Goal: Transaction & Acquisition: Purchase product/service

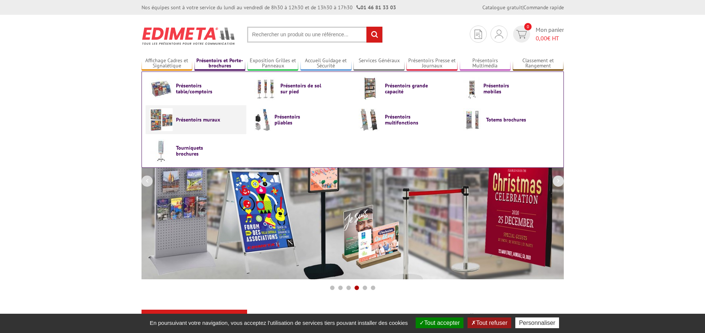
click at [175, 119] on link "Présentoirs muraux" at bounding box center [196, 119] width 93 height 23
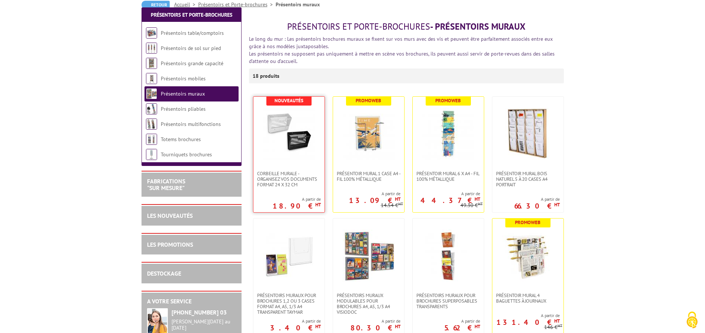
scroll to position [38, 0]
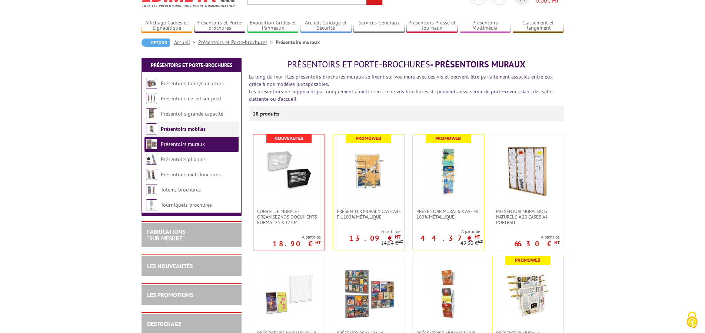
click at [189, 128] on link "Présentoirs mobiles" at bounding box center [183, 129] width 45 height 7
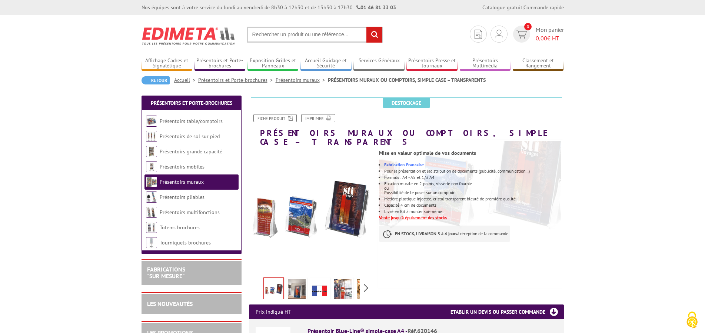
click at [294, 286] on img at bounding box center [297, 290] width 18 height 23
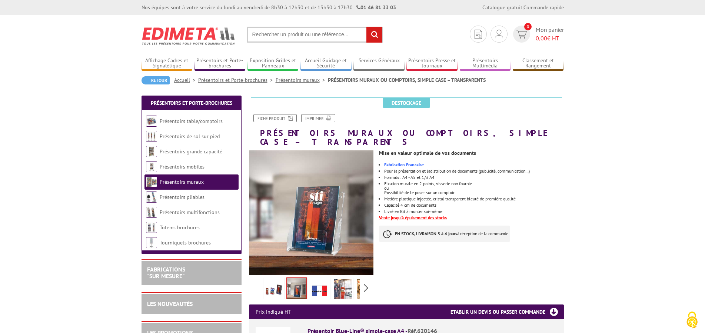
click at [337, 286] on img at bounding box center [343, 290] width 18 height 23
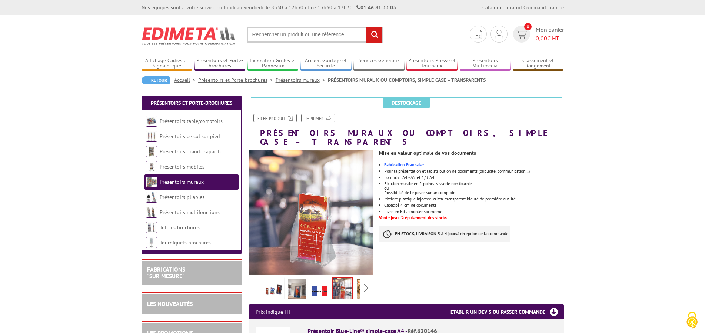
click at [356, 279] on link at bounding box center [365, 291] width 21 height 26
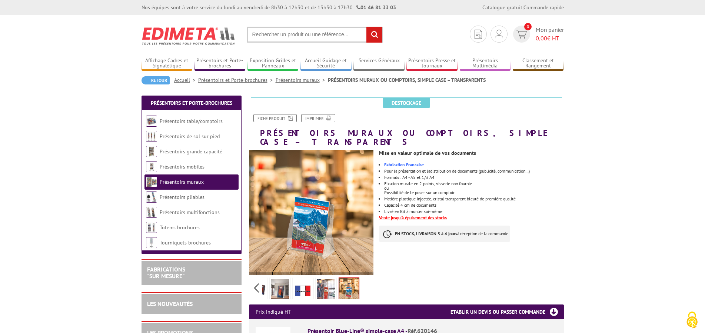
click at [356, 279] on img at bounding box center [348, 289] width 19 height 23
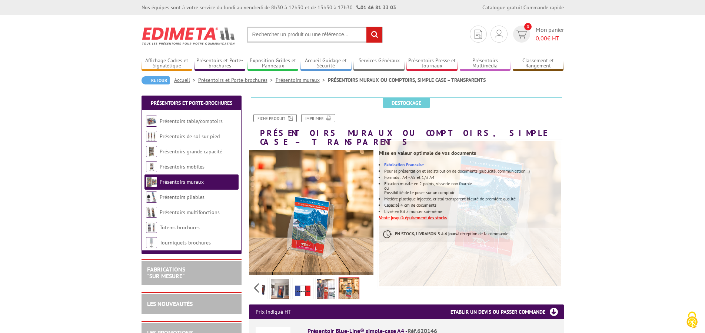
click at [264, 283] on img at bounding box center [257, 290] width 18 height 23
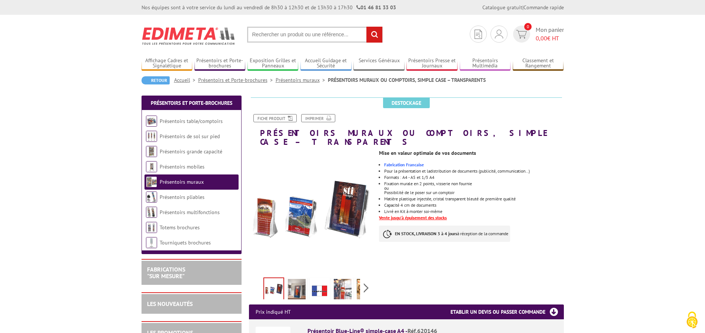
click at [264, 283] on link at bounding box center [274, 290] width 21 height 24
click at [188, 199] on link "Présentoirs pliables" at bounding box center [182, 197] width 45 height 7
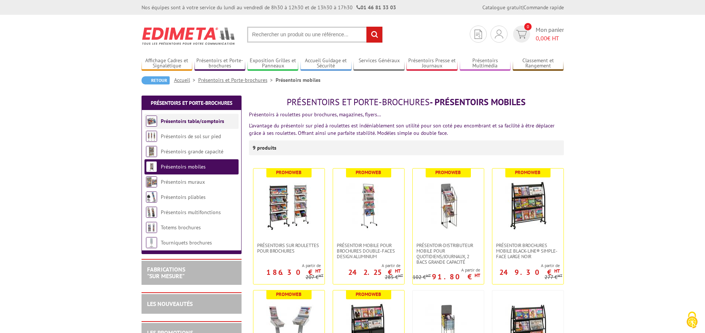
click at [209, 122] on link "Présentoirs table/comptoirs" at bounding box center [192, 121] width 63 height 7
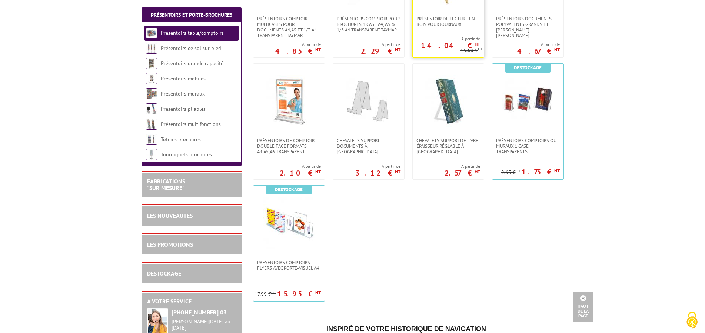
scroll to position [113, 0]
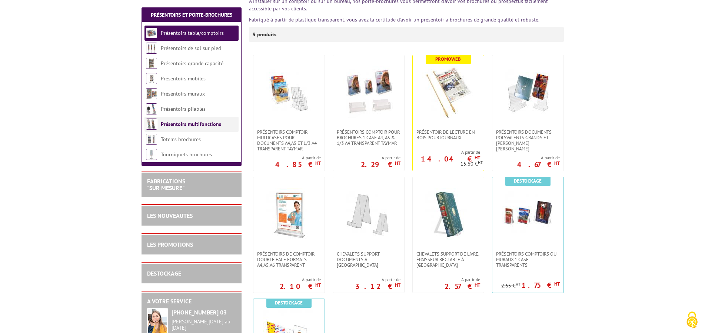
click at [192, 125] on link "Présentoirs multifonctions" at bounding box center [191, 124] width 60 height 7
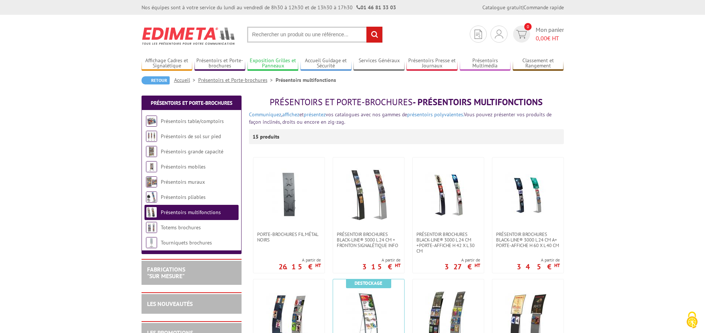
click at [272, 68] on link "Exposition Grilles et Panneaux" at bounding box center [273, 63] width 51 height 12
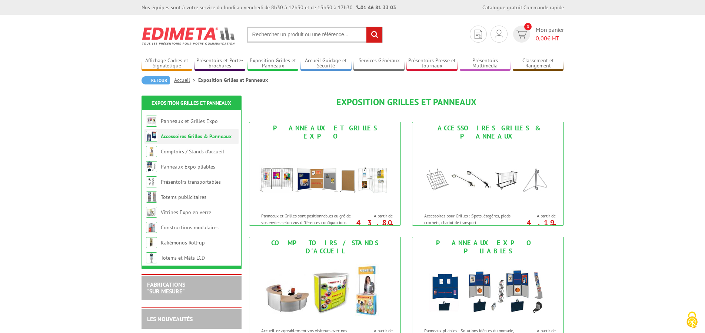
click at [211, 138] on link "Accessoires Grilles & Panneaux" at bounding box center [196, 136] width 71 height 7
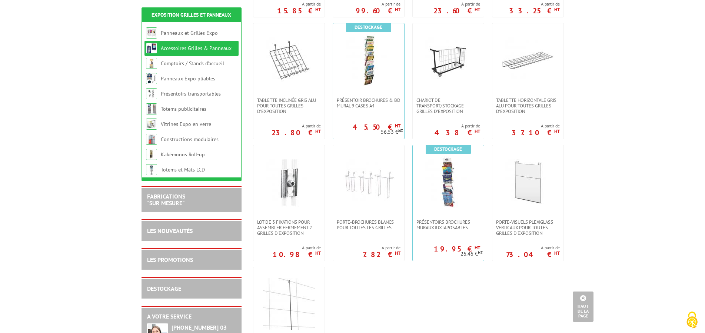
scroll to position [416, 0]
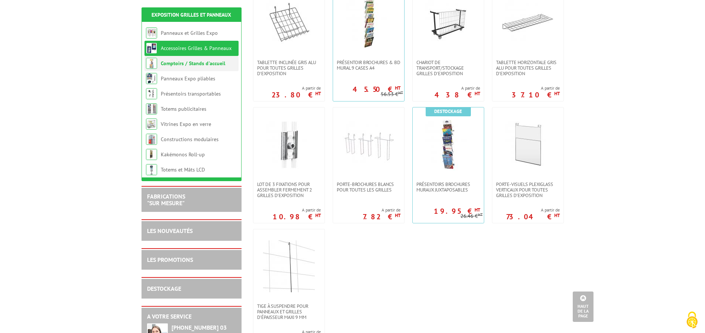
click at [182, 64] on link "Comptoirs / Stands d'accueil" at bounding box center [193, 63] width 64 height 7
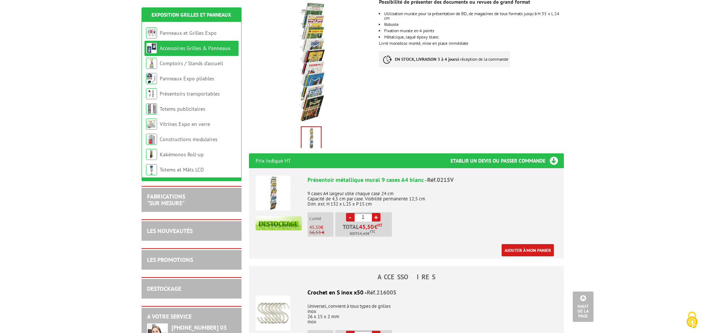
scroll to position [38, 0]
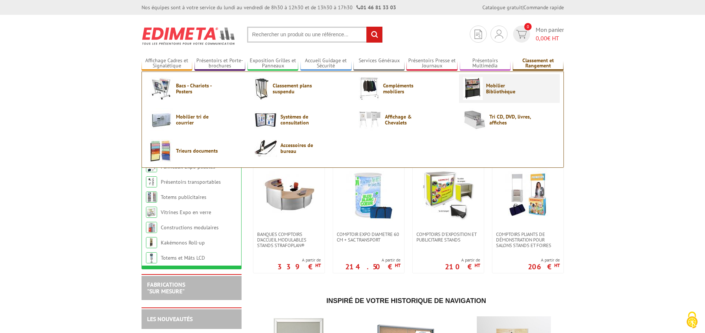
click at [501, 88] on span "Mobilier Bibliothèque" at bounding box center [508, 89] width 44 height 12
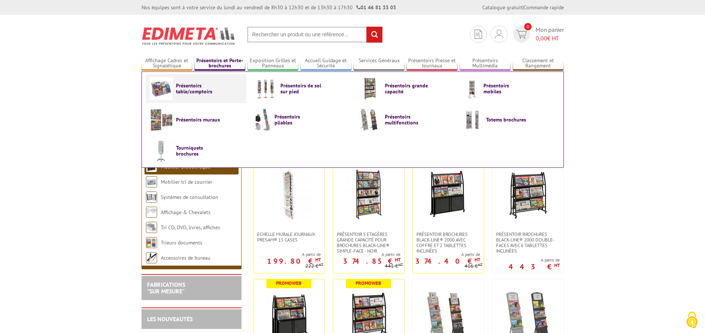
click at [213, 88] on span "Présentoirs table/comptoirs" at bounding box center [198, 89] width 44 height 12
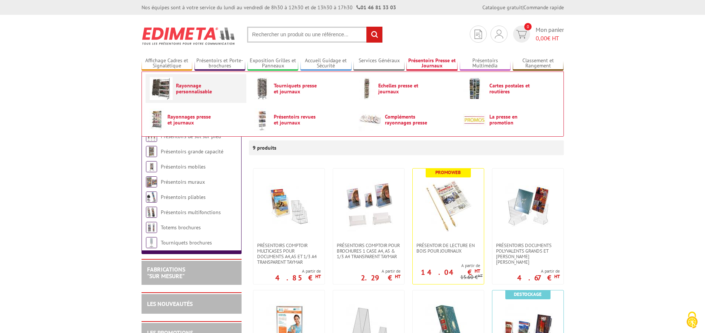
click at [178, 85] on span "Rayonnage personnalisable" at bounding box center [198, 89] width 44 height 12
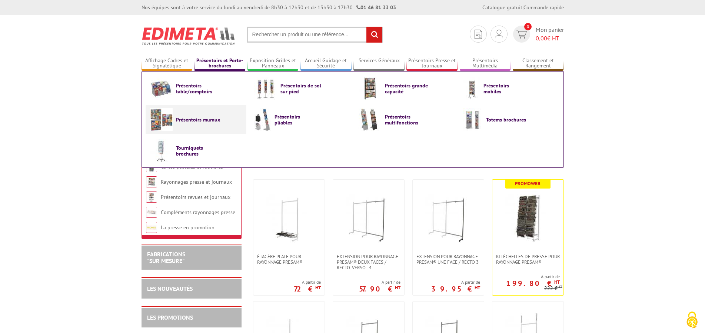
click at [182, 117] on span "Présentoirs muraux" at bounding box center [198, 120] width 44 height 6
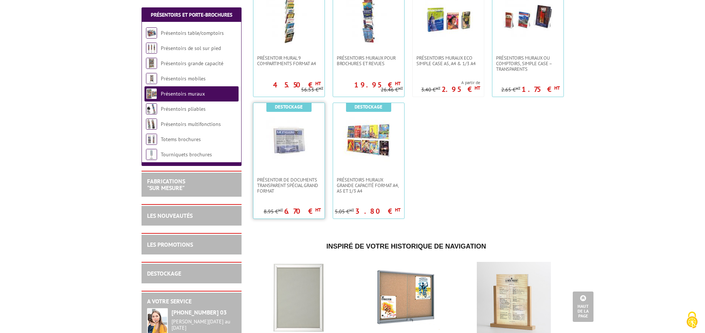
scroll to position [378, 0]
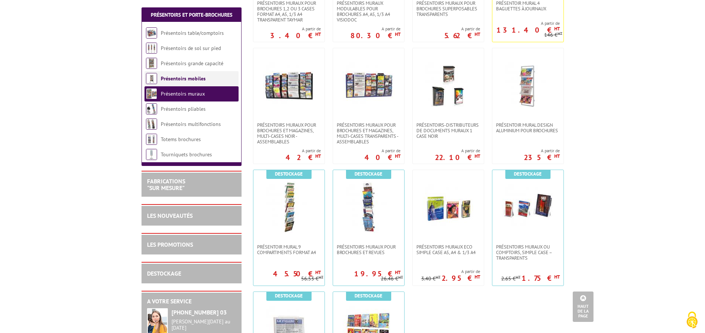
click at [194, 80] on link "Présentoirs mobiles" at bounding box center [183, 78] width 45 height 7
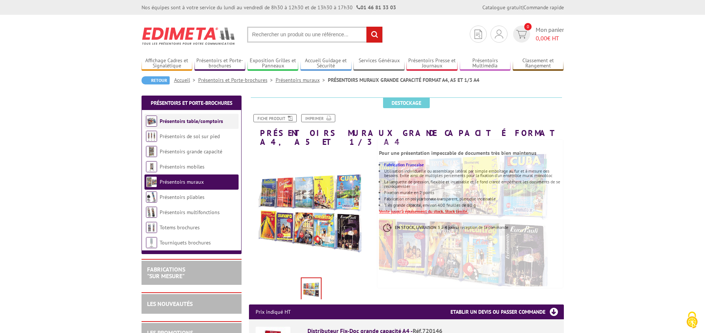
click at [195, 118] on link "Présentoirs table/comptoirs" at bounding box center [191, 121] width 63 height 7
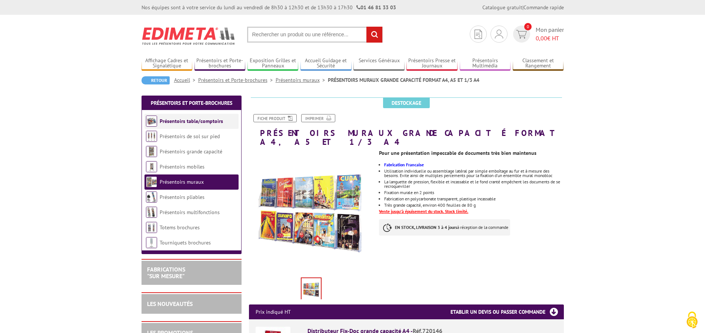
click at [193, 120] on link "Présentoirs table/comptoirs" at bounding box center [191, 121] width 63 height 7
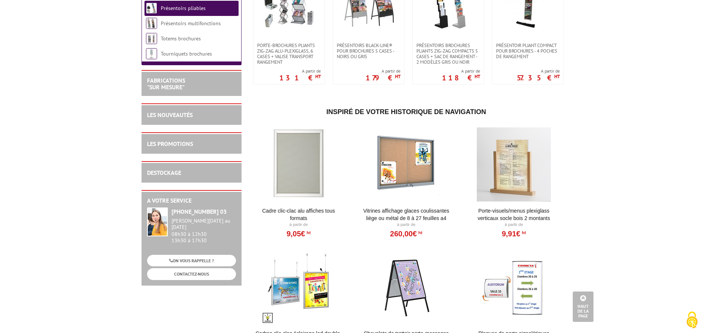
scroll to position [76, 0]
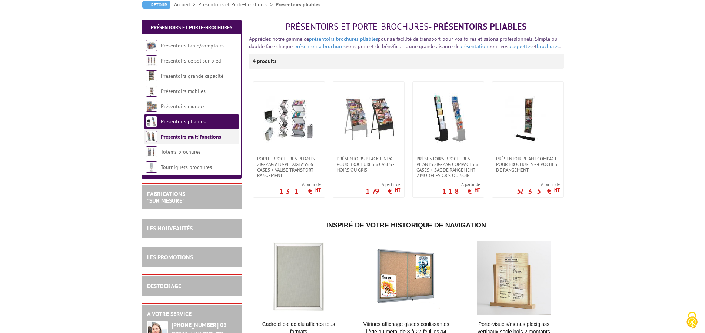
click at [206, 135] on link "Présentoirs multifonctions" at bounding box center [191, 136] width 60 height 7
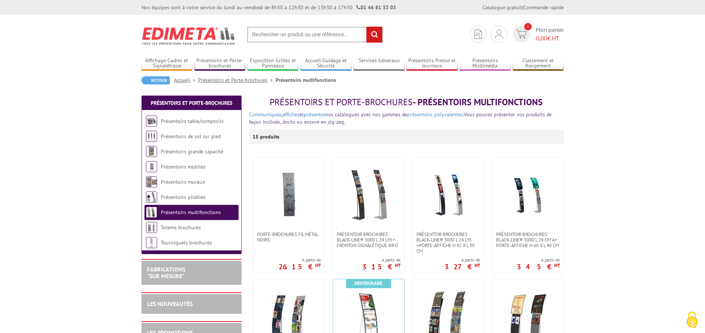
click at [285, 40] on input "text" at bounding box center [315, 35] width 136 height 16
type input "banque de prêt"
click at [367, 27] on input "rechercher" at bounding box center [375, 35] width 16 height 16
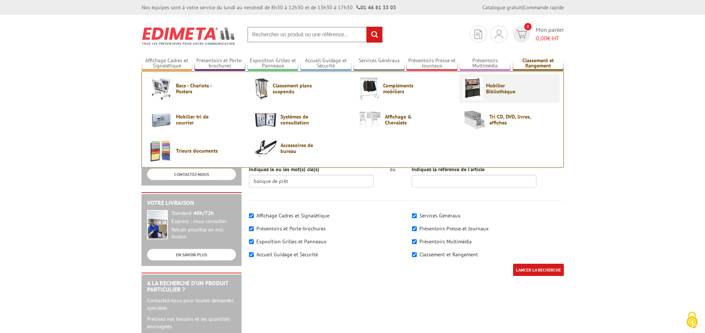
click at [502, 81] on link "Mobilier Bibliothèque" at bounding box center [509, 88] width 93 height 23
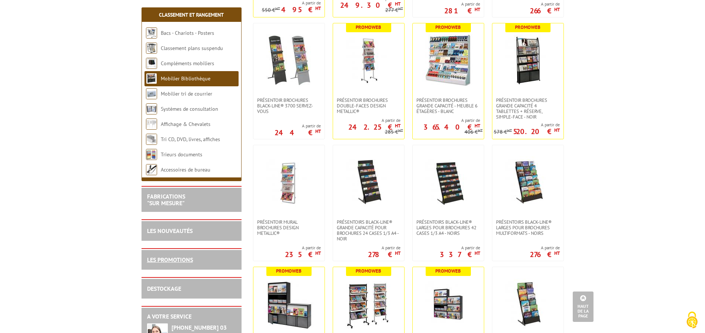
scroll to position [567, 0]
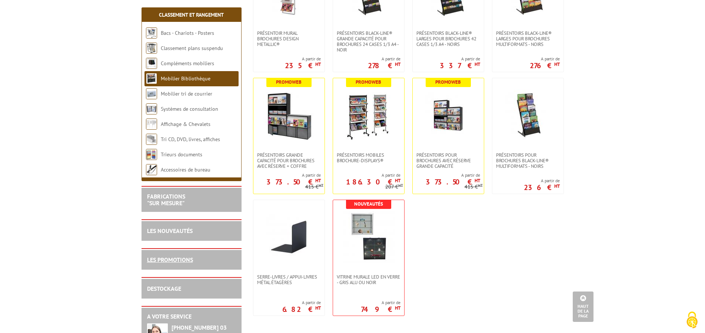
click at [189, 258] on link "LES PROMOTIONS" at bounding box center [170, 259] width 46 height 7
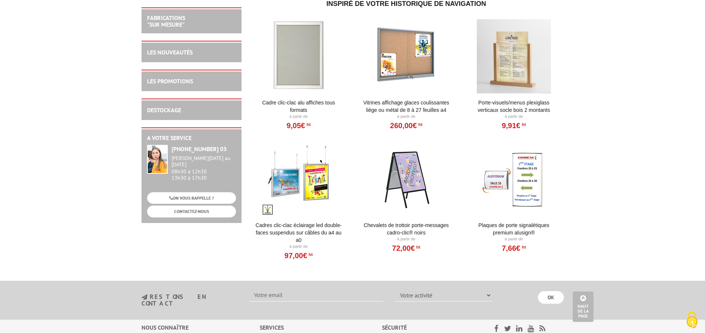
scroll to position [2444, 0]
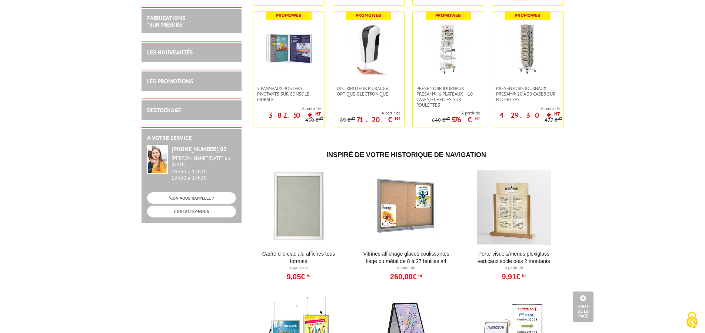
click at [194, 103] on div "DESTOCKAGE" at bounding box center [192, 109] width 100 height 21
click at [183, 109] on div "DESTOCKAGE" at bounding box center [191, 110] width 89 height 9
click at [172, 109] on link "DESTOCKAGE" at bounding box center [164, 109] width 34 height 7
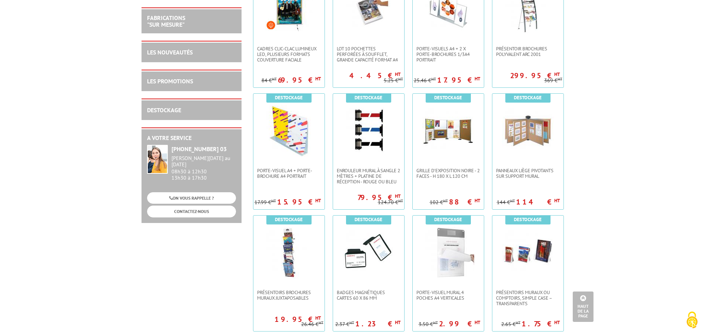
scroll to position [1172, 0]
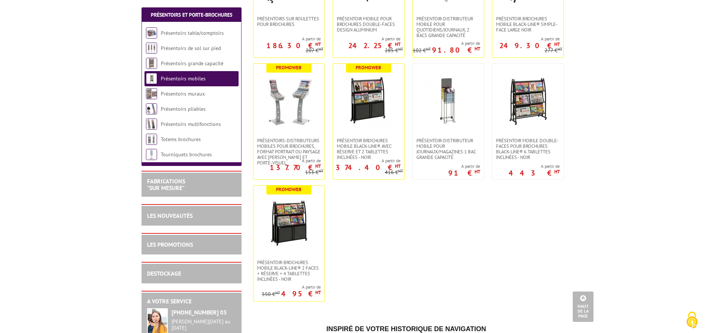
scroll to position [76, 0]
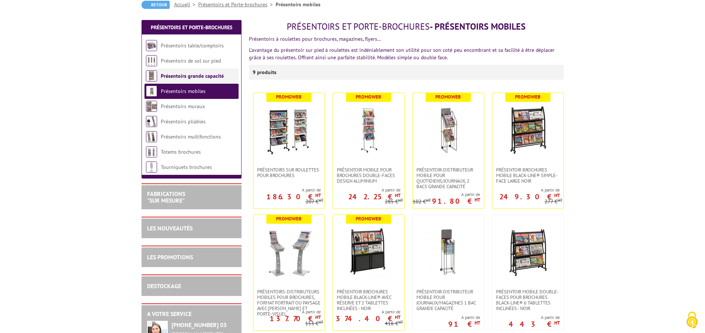
click at [177, 76] on link "Présentoirs grande capacité" at bounding box center [192, 76] width 63 height 7
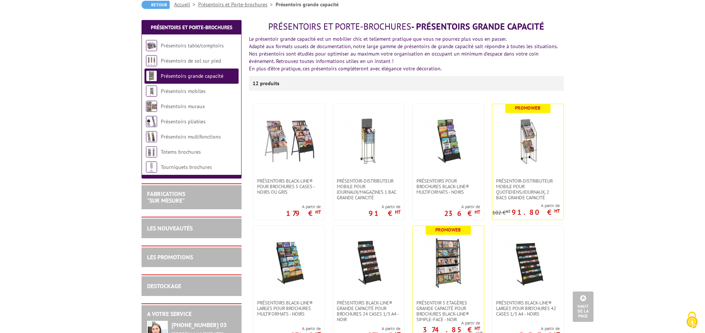
scroll to position [38, 0]
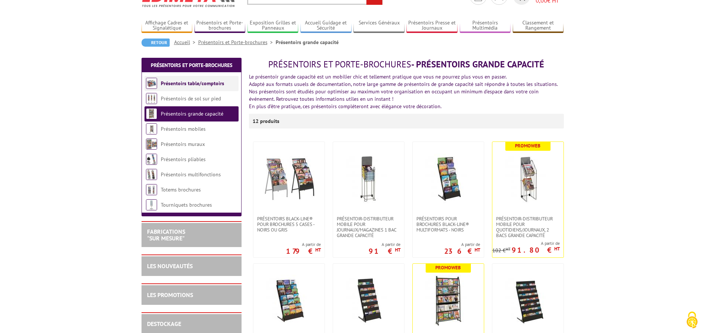
click at [201, 87] on li "Présentoirs table/comptoirs" at bounding box center [192, 83] width 94 height 15
click at [201, 81] on link "Présentoirs table/comptoirs" at bounding box center [192, 83] width 63 height 7
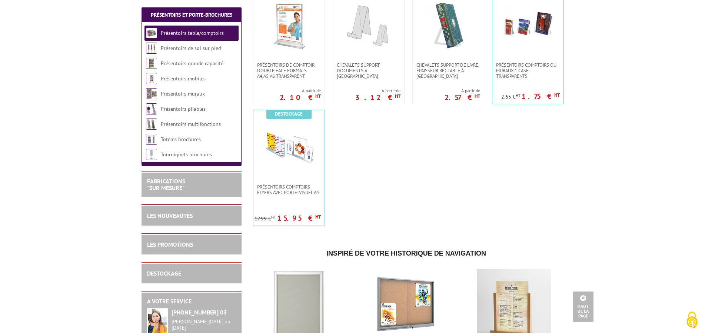
scroll to position [265, 0]
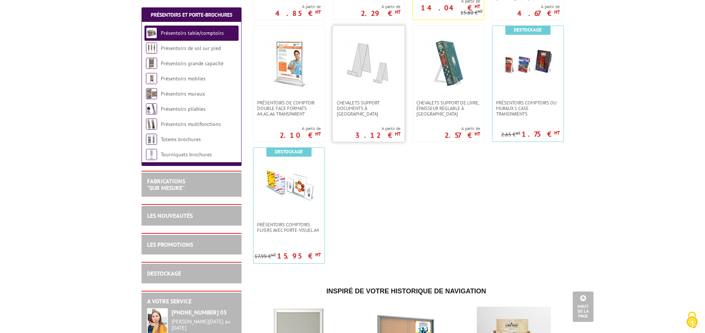
click at [369, 113] on div "CHEVALETS SUPPORT DOCUMENTS À POSER A partir de 3.12 € HT" at bounding box center [369, 84] width 72 height 116
click at [368, 107] on span "CHEVALETS SUPPORT DOCUMENTS À [GEOGRAPHIC_DATA]" at bounding box center [369, 108] width 64 height 17
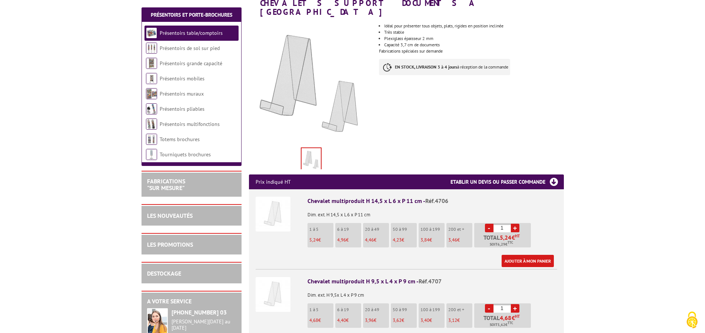
scroll to position [151, 0]
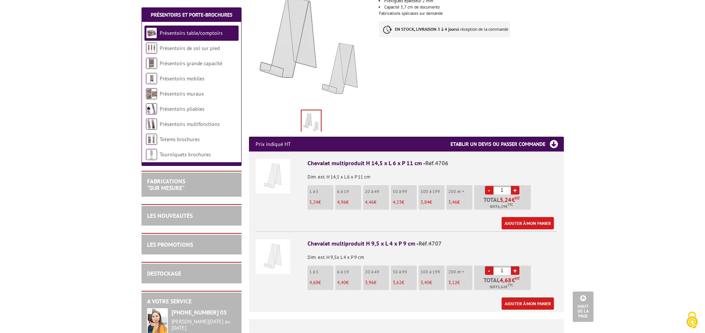
click at [517, 186] on link "+" at bounding box center [515, 190] width 9 height 9
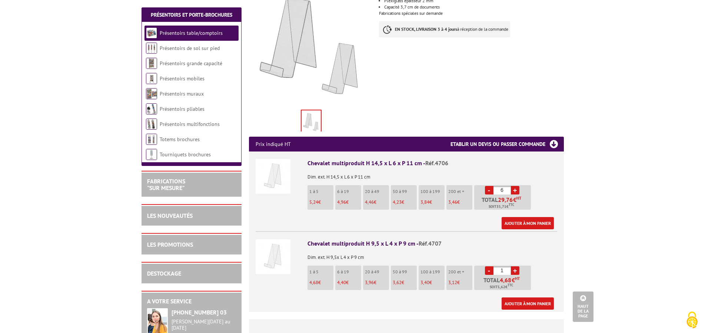
click at [517, 186] on link "+" at bounding box center [515, 190] width 9 height 9
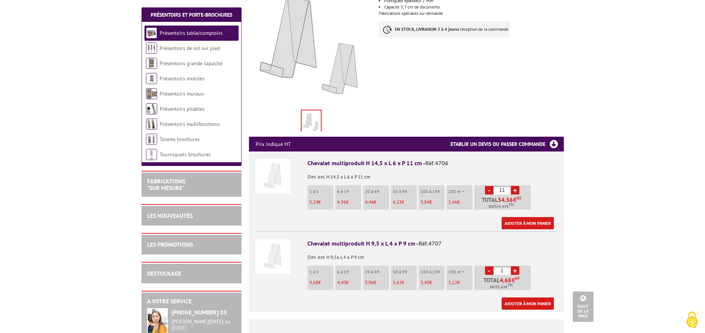
click at [488, 186] on link "-" at bounding box center [489, 190] width 9 height 9
type input "10"
click at [517, 266] on link "+" at bounding box center [515, 270] width 9 height 9
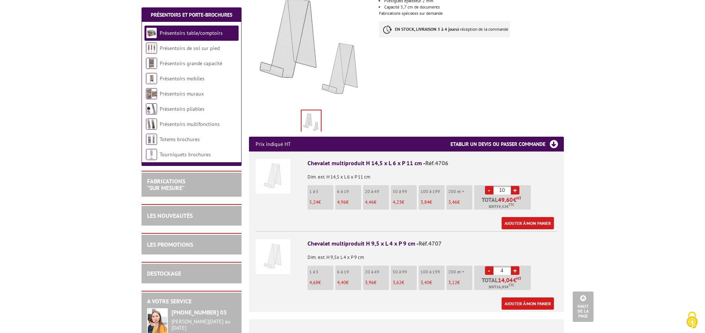
click at [517, 266] on link "+" at bounding box center [515, 270] width 9 height 9
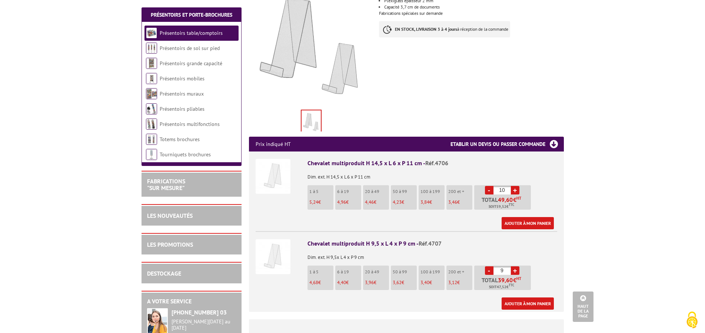
click at [517, 266] on link "+" at bounding box center [515, 270] width 9 height 9
type input "10"
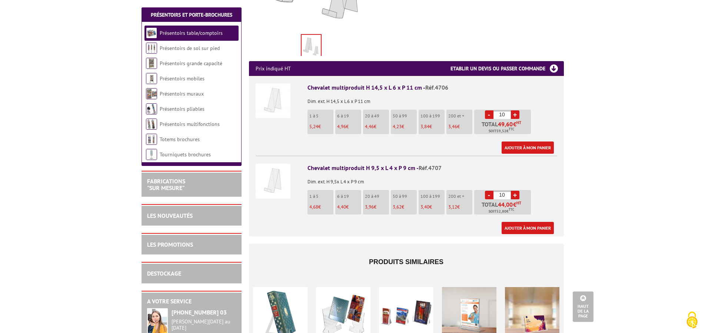
scroll to position [189, 0]
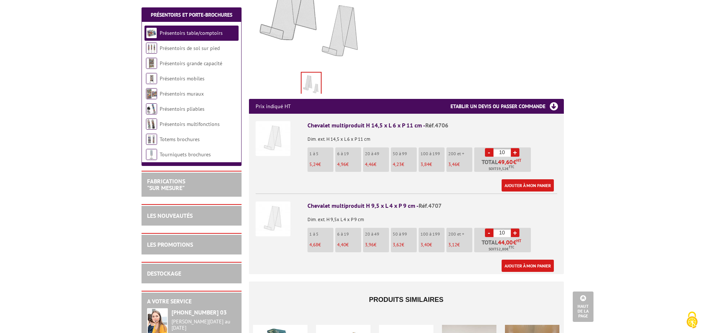
click at [518, 148] on link "+" at bounding box center [515, 152] width 9 height 9
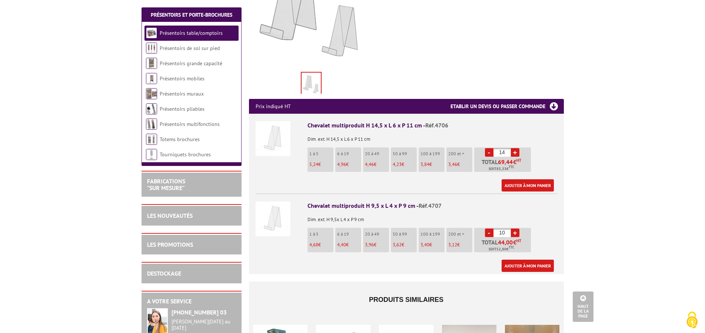
type input "15"
click at [516, 229] on link "+" at bounding box center [515, 233] width 9 height 9
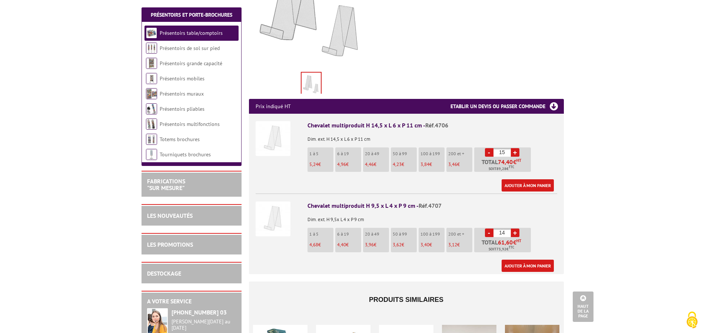
click at [516, 229] on link "+" at bounding box center [515, 233] width 9 height 9
click at [488, 229] on link "-" at bounding box center [489, 233] width 9 height 9
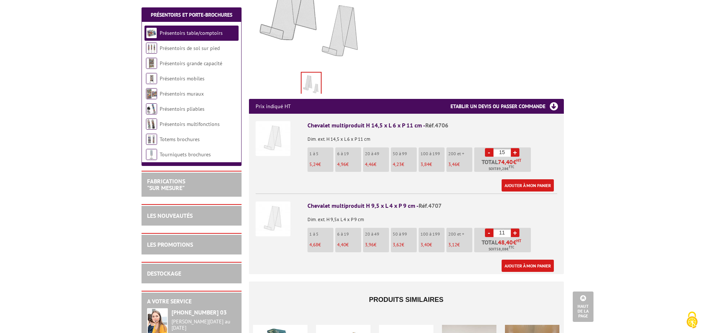
click at [488, 229] on link "-" at bounding box center [489, 233] width 9 height 9
type input "10"
click at [490, 148] on link "-" at bounding box center [489, 152] width 9 height 9
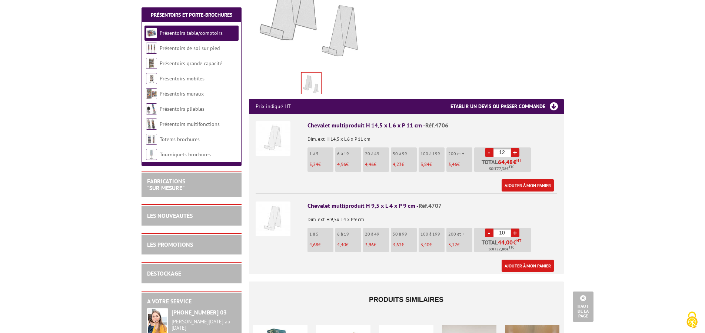
click at [490, 148] on link "-" at bounding box center [489, 152] width 9 height 9
click at [515, 148] on link "+" at bounding box center [515, 152] width 9 height 9
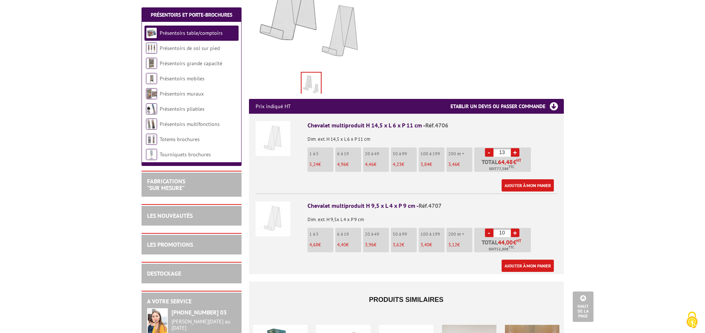
click at [515, 148] on link "+" at bounding box center [515, 152] width 9 height 9
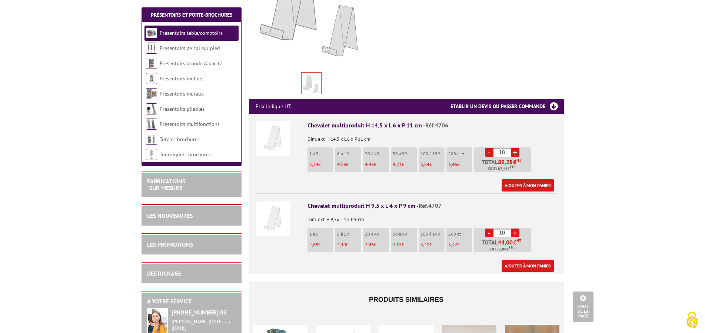
click at [515, 148] on link "+" at bounding box center [515, 152] width 9 height 9
type input "20"
click at [518, 229] on link "+" at bounding box center [515, 233] width 9 height 9
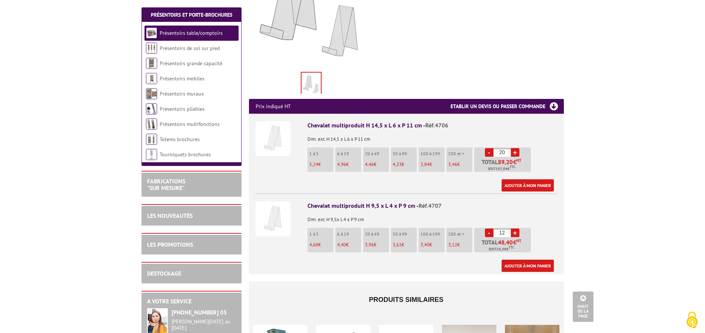
click at [518, 229] on link "+" at bounding box center [515, 233] width 9 height 9
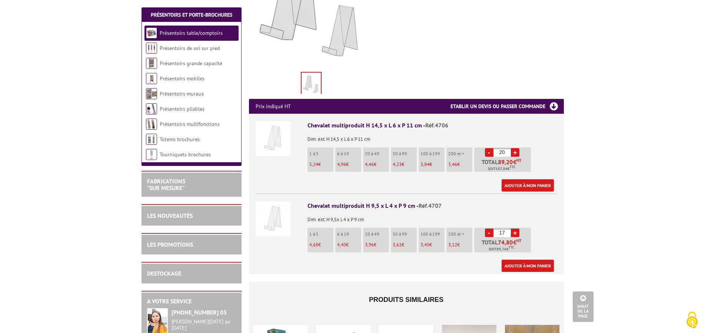
click at [518, 229] on link "+" at bounding box center [515, 233] width 9 height 9
type input "20"
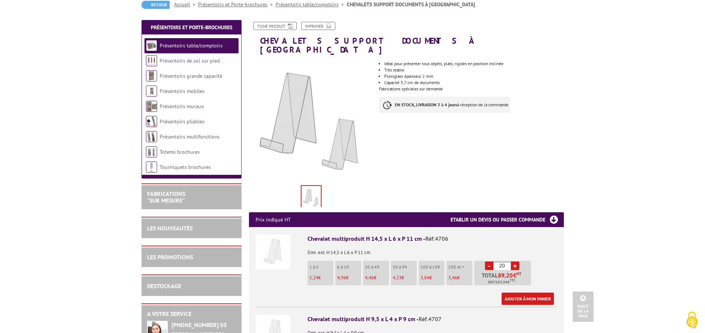
scroll to position [0, 0]
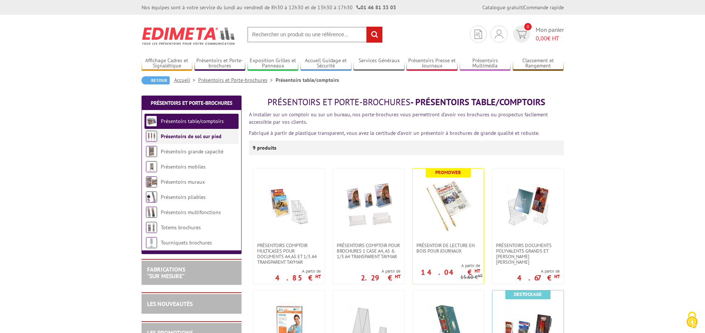
click at [182, 138] on link "Présentoirs de sol sur pied" at bounding box center [191, 136] width 61 height 7
click at [196, 134] on link "Présentoirs de sol sur pied" at bounding box center [191, 136] width 61 height 7
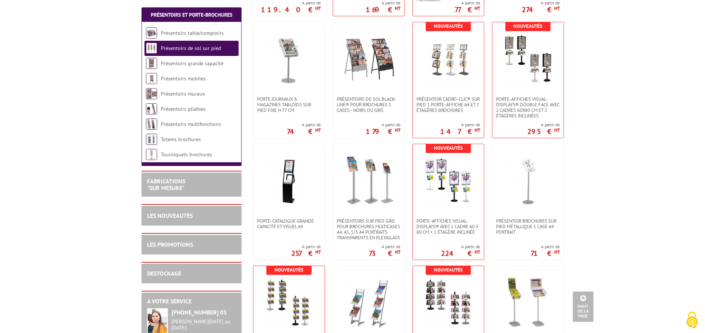
scroll to position [416, 0]
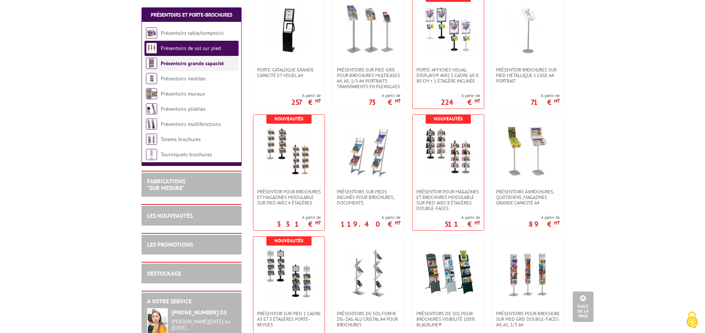
click at [208, 65] on link "Présentoirs grande capacité" at bounding box center [192, 63] width 63 height 7
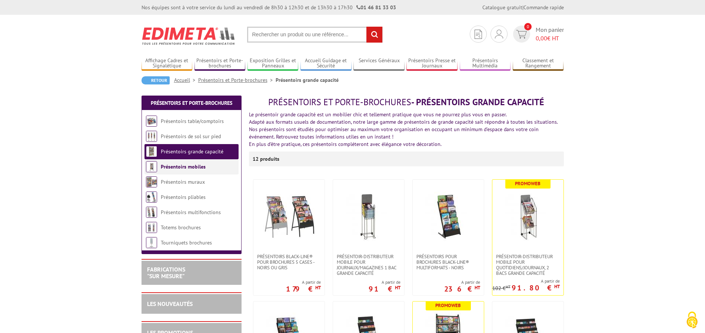
click at [177, 162] on li "Présentoirs mobiles" at bounding box center [192, 166] width 94 height 15
click at [178, 164] on link "Présentoirs mobiles" at bounding box center [183, 166] width 45 height 7
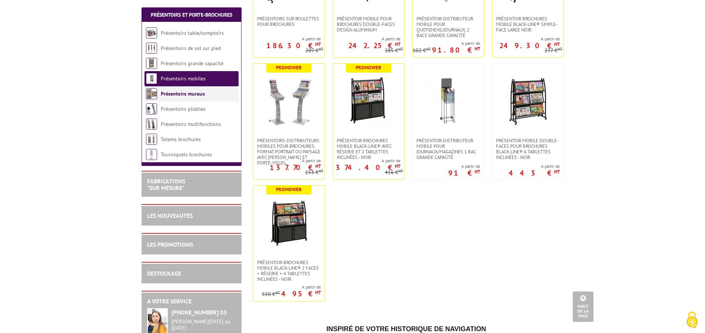
scroll to position [113, 0]
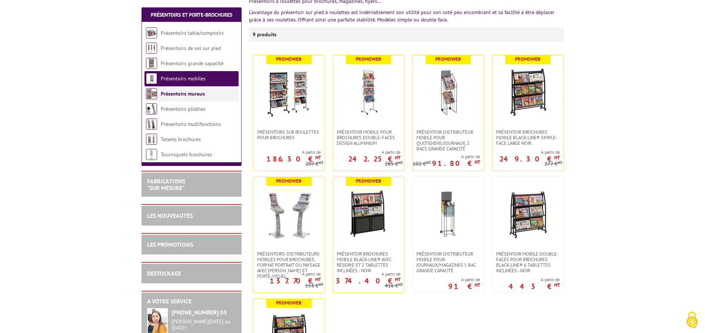
click at [173, 97] on link "Présentoirs muraux" at bounding box center [183, 93] width 44 height 7
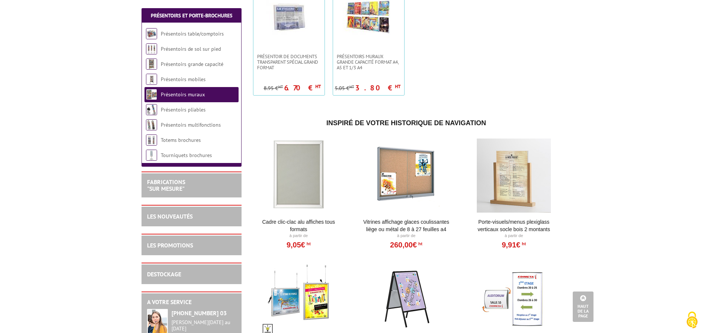
scroll to position [870, 0]
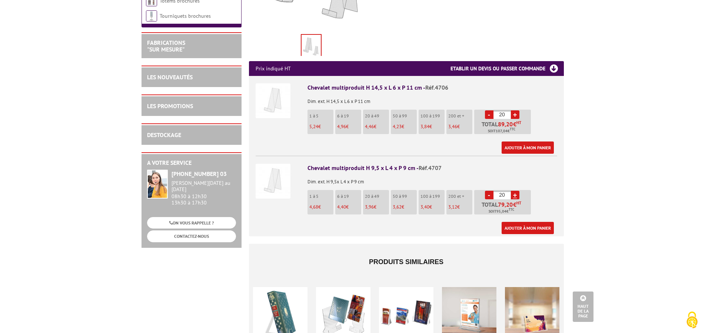
scroll to position [76, 0]
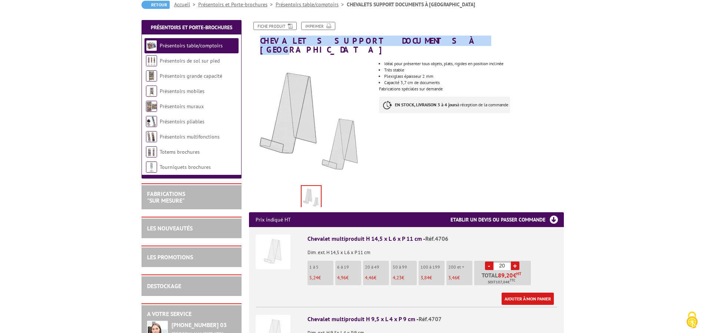
drag, startPoint x: 261, startPoint y: 41, endPoint x: 446, endPoint y: 44, distance: 185.0
click at [446, 44] on h1 "CHEVALETS SUPPORT DOCUMENTS À POSER" at bounding box center [407, 38] width 326 height 32
copy h1 "CHEVALETS SUPPORT DOCUMENTS À POSER"
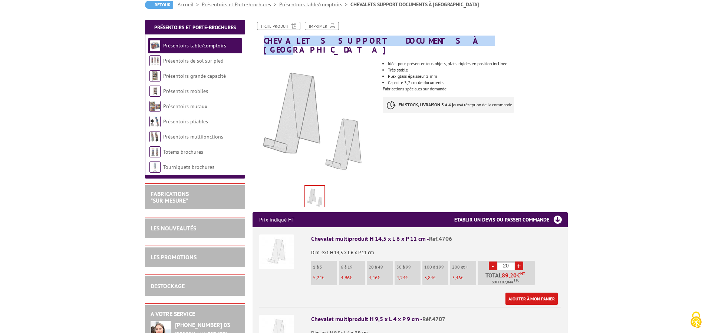
scroll to position [113, 0]
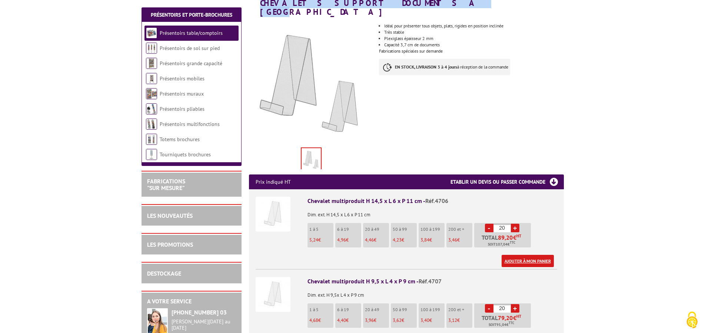
click at [521, 255] on link "Ajouter à mon panier" at bounding box center [528, 261] width 52 height 12
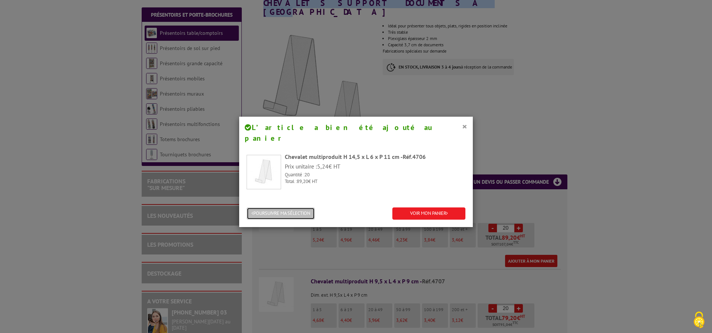
click at [293, 208] on button "POURSUIVRE MA SÉLECTION" at bounding box center [280, 214] width 68 height 12
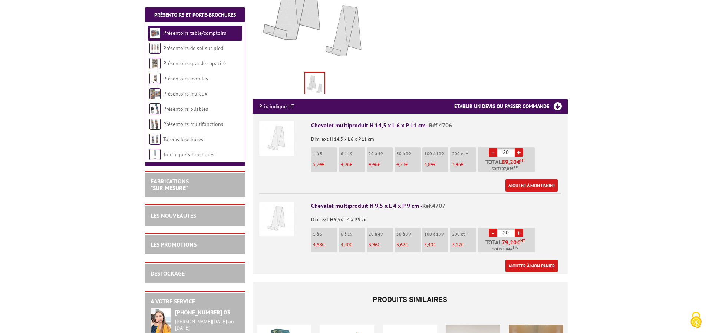
scroll to position [227, 0]
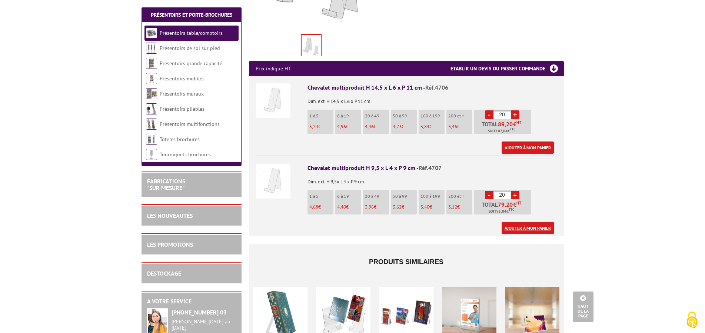
click at [523, 222] on link "Ajouter à mon panier" at bounding box center [528, 228] width 52 height 12
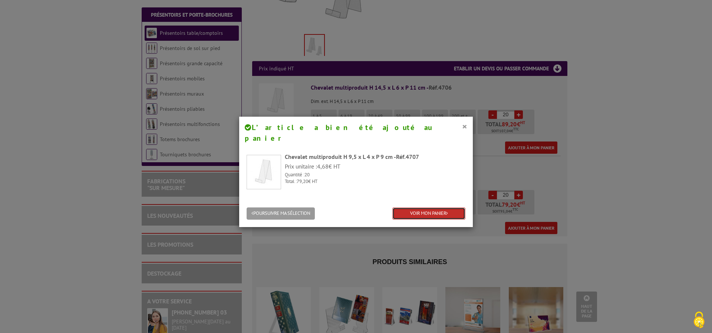
click at [412, 208] on link "VOIR MON PANIER" at bounding box center [428, 214] width 73 height 12
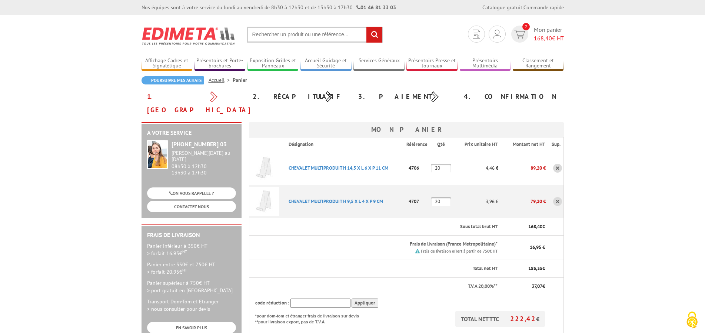
scroll to position [76, 0]
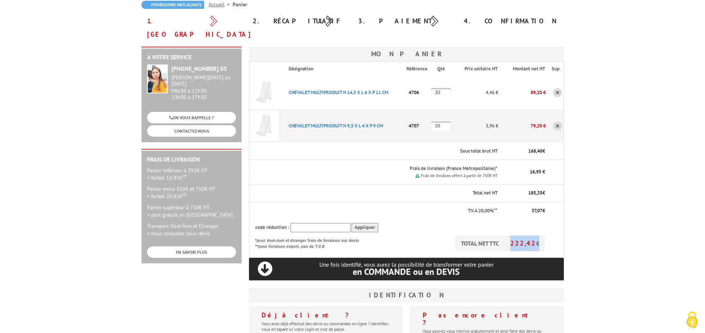
drag, startPoint x: 516, startPoint y: 229, endPoint x: 536, endPoint y: 235, distance: 21.0
click at [536, 236] on p "TOTAL NET TTC 222,42 €" at bounding box center [501, 244] width 90 height 16
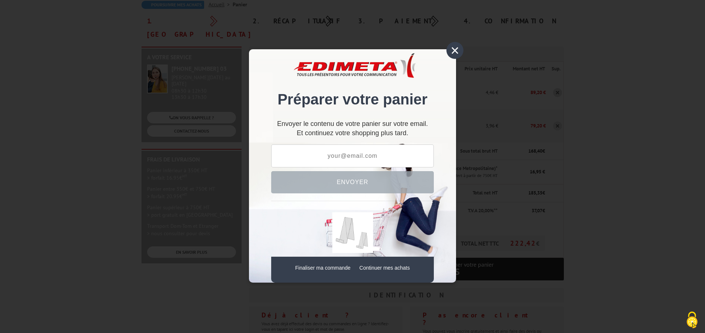
click at [454, 49] on div "×" at bounding box center [455, 50] width 17 height 17
